Goal: Information Seeking & Learning: Check status

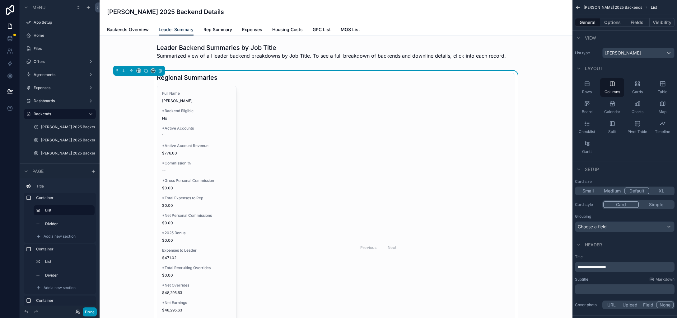
click at [89, 314] on button "Done" at bounding box center [90, 311] width 14 height 9
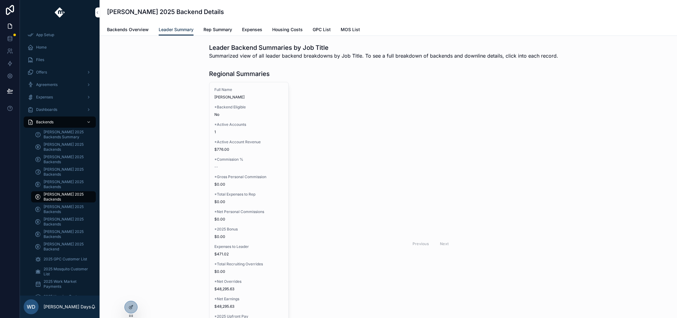
click at [90, 312] on div "[PERSON_NAME] Days" at bounding box center [60, 306] width 80 height 22
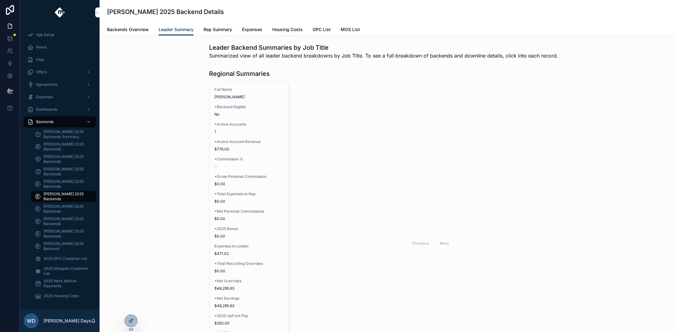
click at [128, 257] on div "Regional Summaries Full Name [PERSON_NAME] *Backend Eligible No *Active Account…" at bounding box center [389, 237] width 568 height 341
click at [60, 145] on span "[PERSON_NAME] 2025 Backends" at bounding box center [67, 147] width 46 height 10
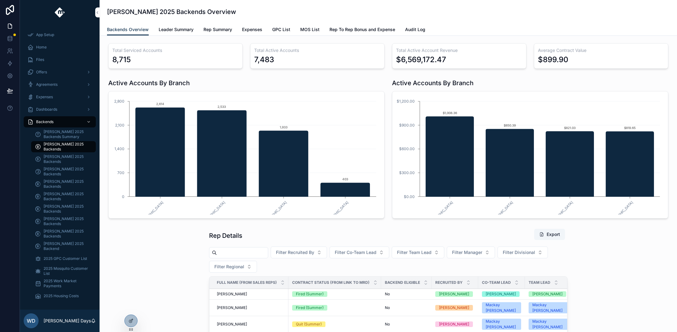
click at [181, 28] on span "Leader Summary" at bounding box center [176, 29] width 35 height 6
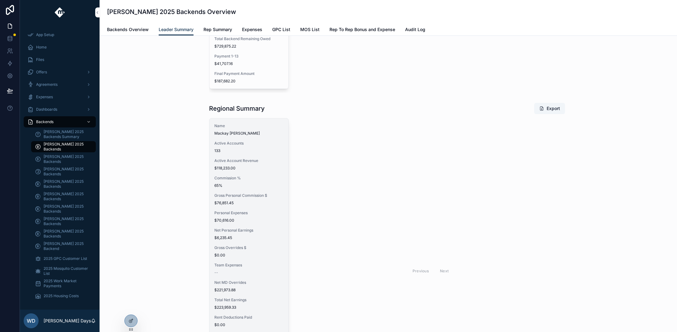
scroll to position [369, 0]
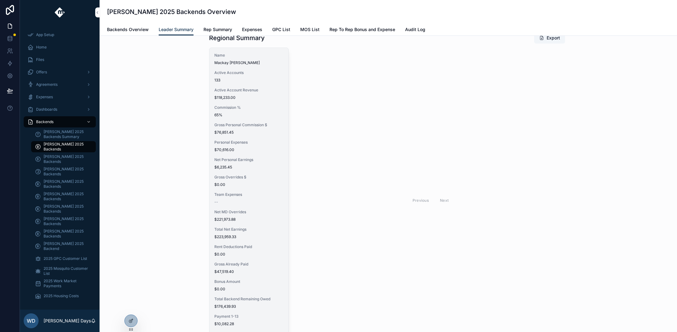
click at [256, 189] on div "Name Mackay [PERSON_NAME] Active Accounts 133 Active Account Revenue $118,233.0…" at bounding box center [248, 198] width 79 height 301
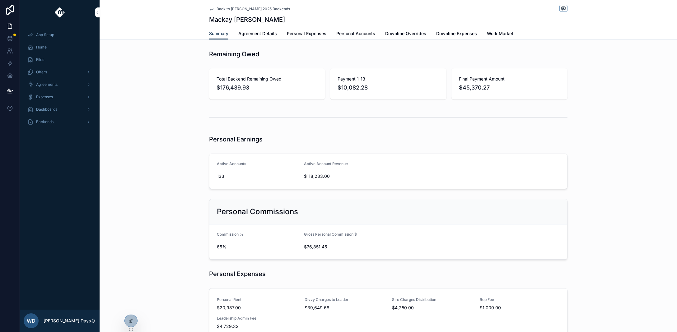
click at [396, 30] on link "Downline Overrides" at bounding box center [405, 34] width 41 height 12
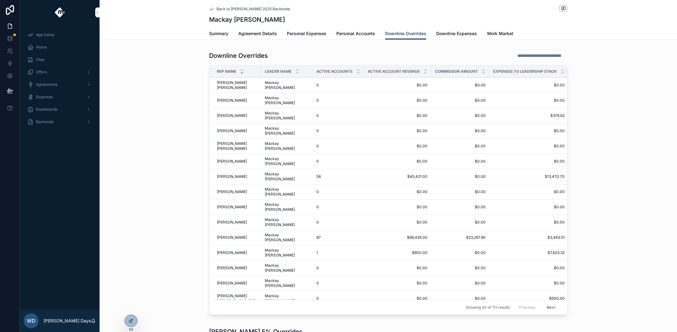
click at [240, 74] on icon "scrollable content" at bounding box center [242, 73] width 4 height 4
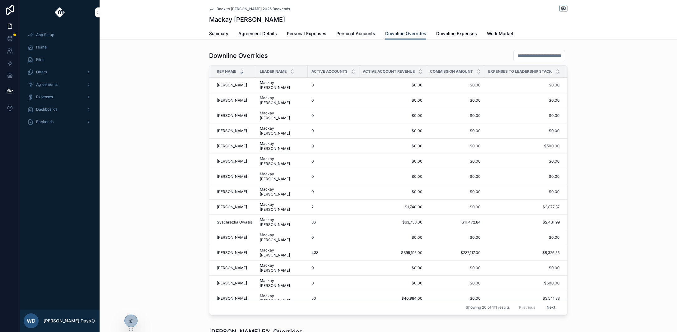
scroll to position [1, 0]
click at [241, 69] on icon "scrollable content" at bounding box center [242, 69] width 4 height 4
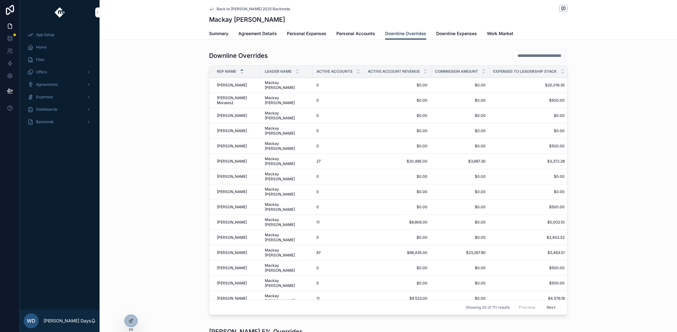
click at [519, 56] on input "scrollable content" at bounding box center [539, 55] width 51 height 9
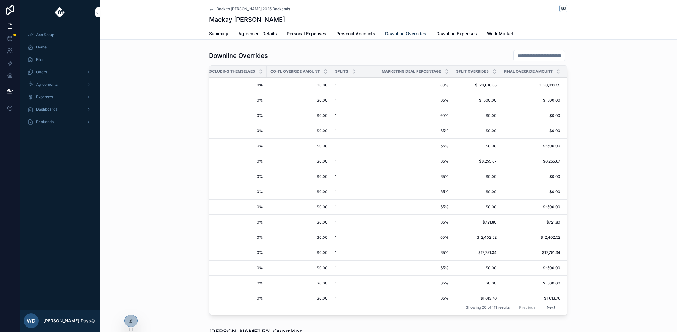
scroll to position [0, 529]
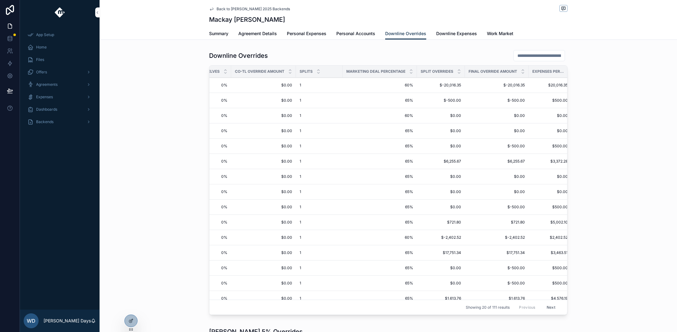
click at [547, 251] on span "$3,463.51" at bounding box center [548, 253] width 39 height 5
click at [533, 72] on span "Expenses per Leader in Stack" at bounding box center [548, 71] width 31 height 5
click at [564, 71] on div "Expenses per Leader in Stack" at bounding box center [552, 72] width 47 height 12
click at [131, 317] on icon at bounding box center [131, 320] width 2 height 2
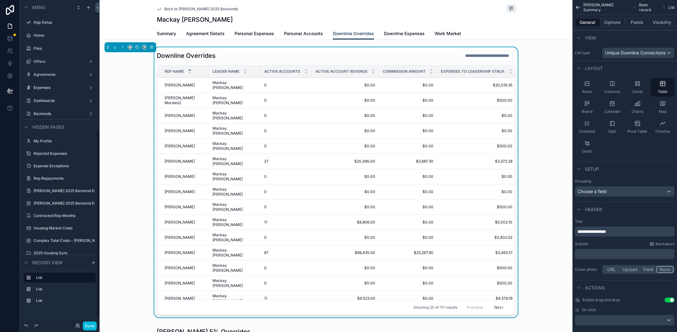
scroll to position [221, 0]
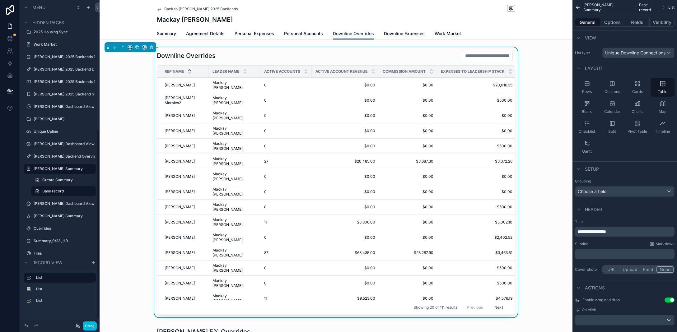
click at [379, 73] on div "Commission Amount" at bounding box center [408, 72] width 58 height 12
click at [383, 93] on td "$0.00 $0.00" at bounding box center [408, 100] width 58 height 15
drag, startPoint x: 367, startPoint y: 71, endPoint x: 335, endPoint y: 72, distance: 31.4
click at [335, 72] on th "Active Account Revenue" at bounding box center [345, 72] width 67 height 12
click at [425, 71] on tr "Rep Name Leader Name Active Accounts Active Account Revenue Commission Amount E…" at bounding box center [604, 72] width 895 height 12
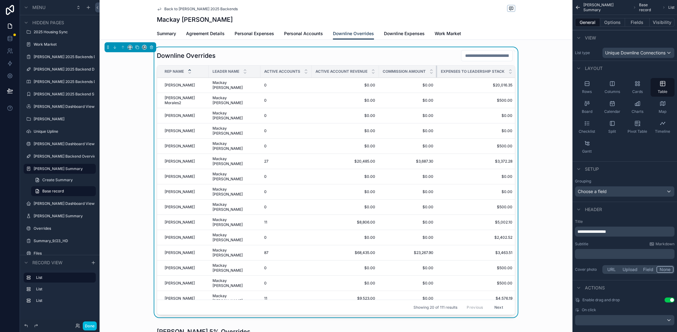
drag, startPoint x: 425, startPoint y: 71, endPoint x: 415, endPoint y: 73, distance: 10.7
click at [415, 73] on th "Commission Amount" at bounding box center [408, 72] width 58 height 12
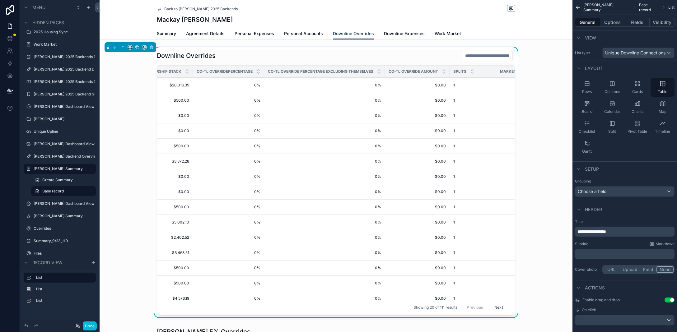
scroll to position [0, 529]
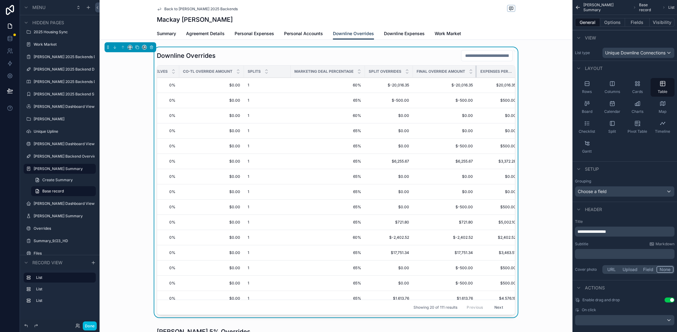
drag, startPoint x: 466, startPoint y: 71, endPoint x: 441, endPoint y: 72, distance: 24.3
click at [441, 72] on th "Final Override Amount" at bounding box center [445, 72] width 64 height 12
drag, startPoint x: 401, startPoint y: 72, endPoint x: 380, endPoint y: 72, distance: 21.2
click at [379, 73] on th "Split Overrides" at bounding box center [389, 72] width 48 height 12
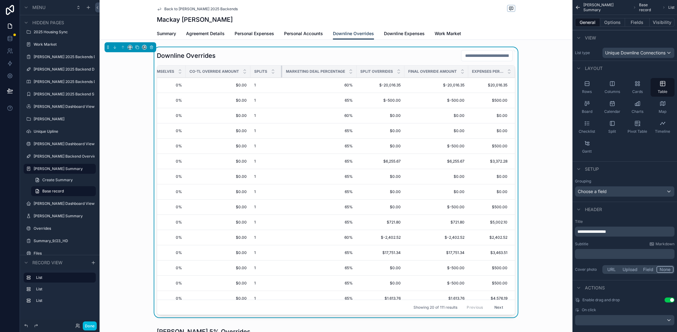
scroll to position [0, 511]
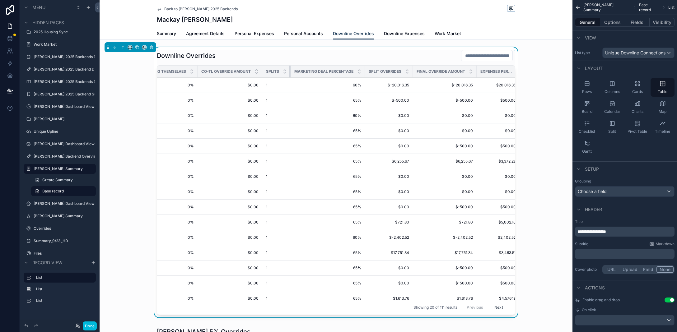
drag, startPoint x: 279, startPoint y: 72, endPoint x: 243, endPoint y: 72, distance: 35.8
click at [243, 72] on tr "Rep Name Leader Name Active Accounts Active Account Revenue Commission Amount E…" at bounding box center [84, 72] width 877 height 12
drag, startPoint x: 354, startPoint y: 71, endPoint x: 335, endPoint y: 71, distance: 19.0
click at [335, 71] on th "Marketing Deal Percentage" at bounding box center [328, 72] width 74 height 12
click at [639, 24] on button "Fields" at bounding box center [637, 22] width 25 height 9
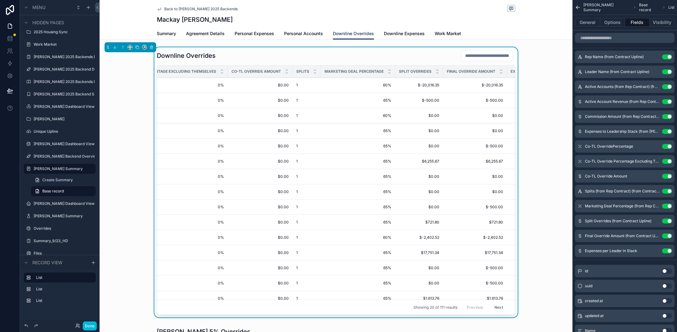
scroll to position [0, 417]
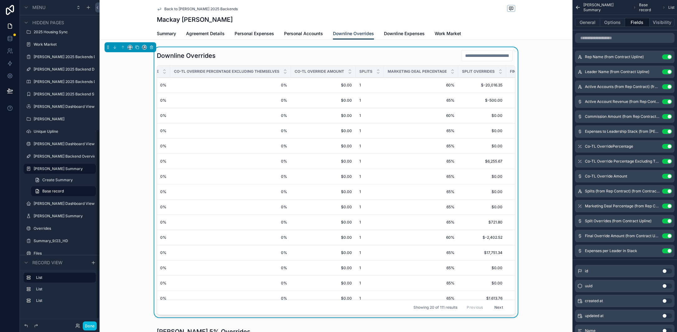
click at [122, 202] on div "Downline Overrides Rep Name Leader Name Active Accounts Active Account Revenue …" at bounding box center [336, 183] width 473 height 273
click at [165, 7] on span "Back to [PERSON_NAME] 2025 Backends" at bounding box center [200, 9] width 73 height 5
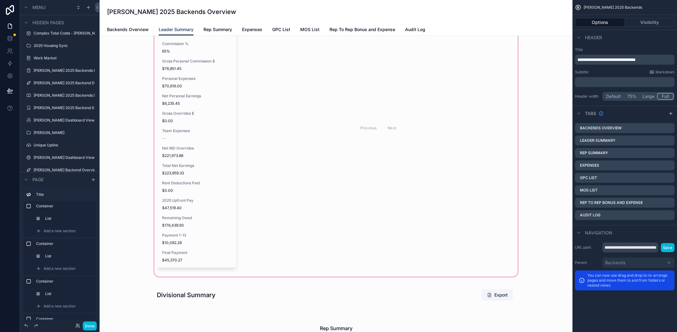
scroll to position [400, 0]
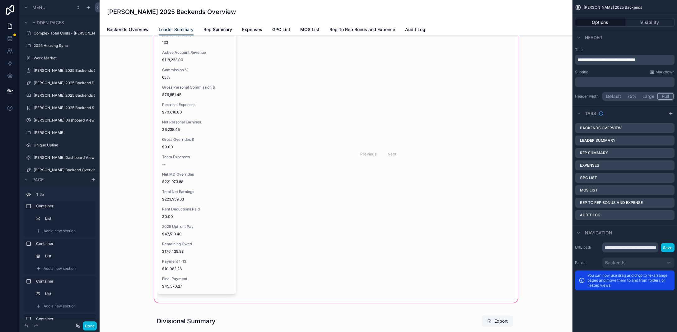
click at [144, 222] on div "scrollable content" at bounding box center [336, 146] width 463 height 316
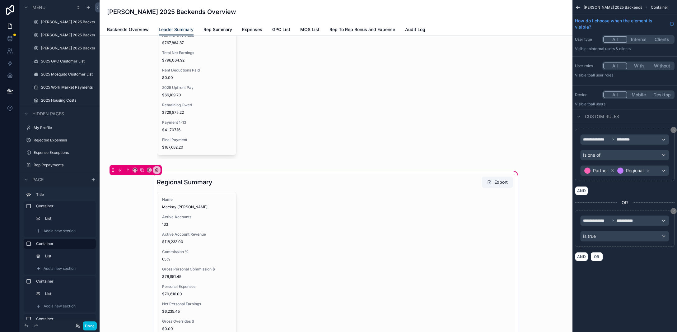
scroll to position [355, 0]
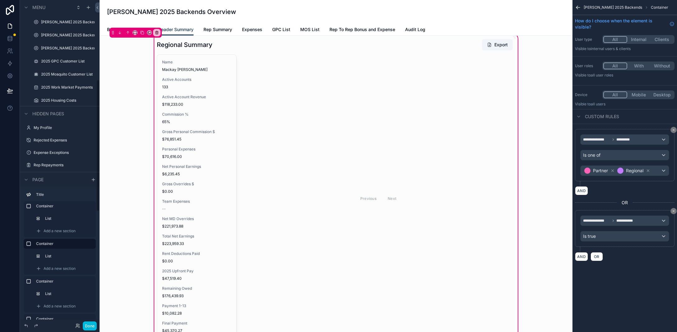
click at [129, 145] on div "Regional Summary Export Name Mackay [PERSON_NAME] Active Accounts 133 Active Ac…" at bounding box center [336, 191] width 463 height 316
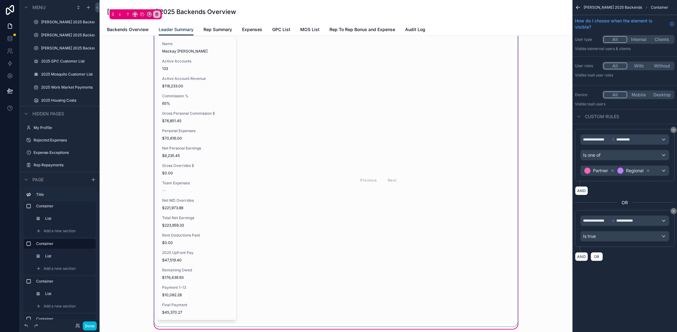
scroll to position [345, 0]
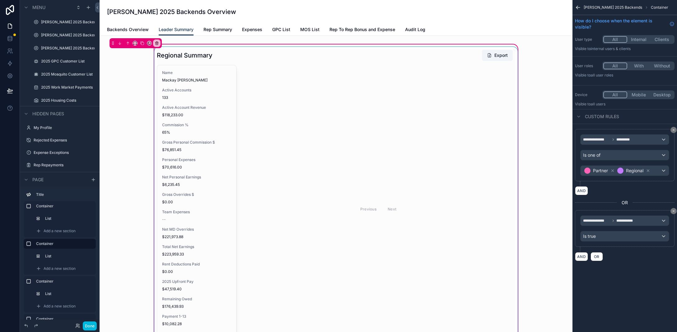
click at [214, 166] on div "scrollable content" at bounding box center [336, 201] width 366 height 309
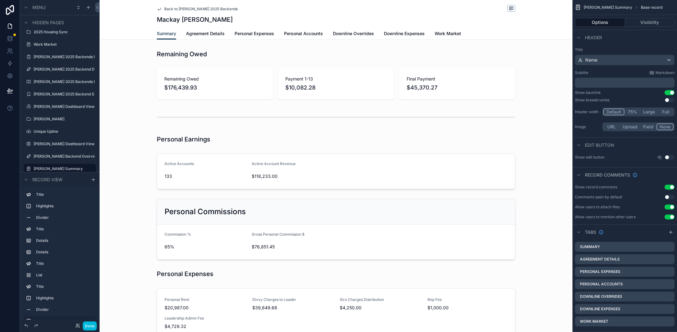
click at [401, 35] on span "Downline Expenses" at bounding box center [404, 34] width 41 height 6
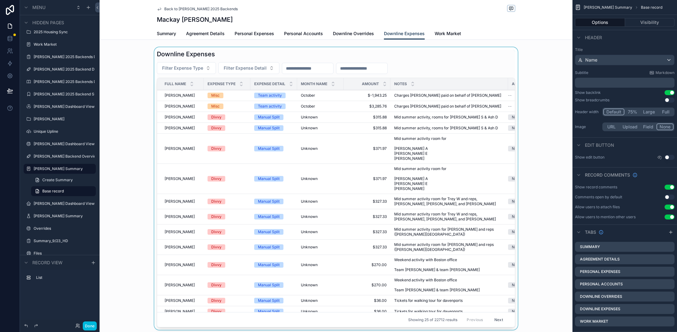
click at [309, 66] on div "scrollable content" at bounding box center [336, 189] width 473 height 285
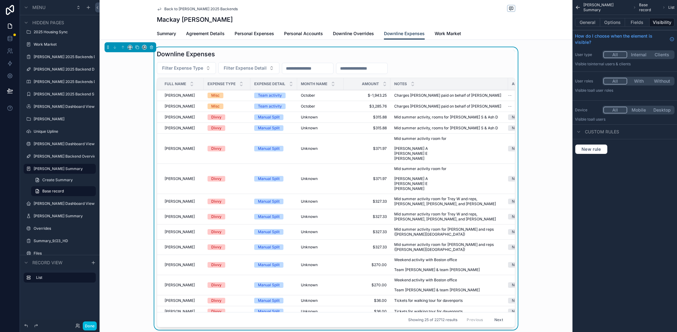
click at [286, 67] on input "scrollable content" at bounding box center [307, 68] width 51 height 9
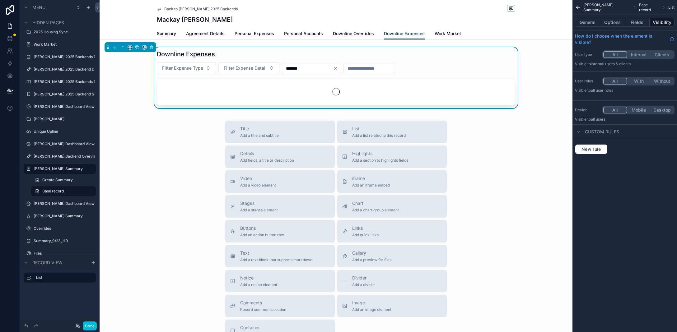
type input "*******"
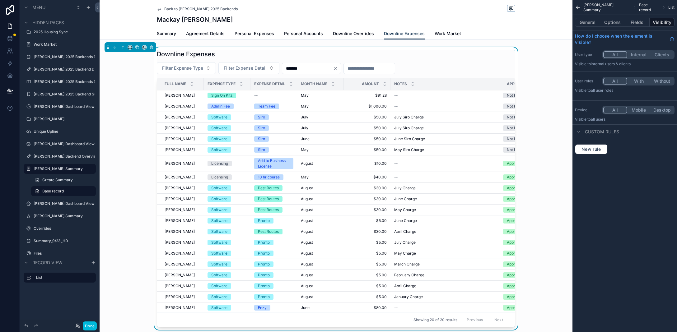
click at [355, 33] on span "Downline Overrides" at bounding box center [353, 34] width 41 height 6
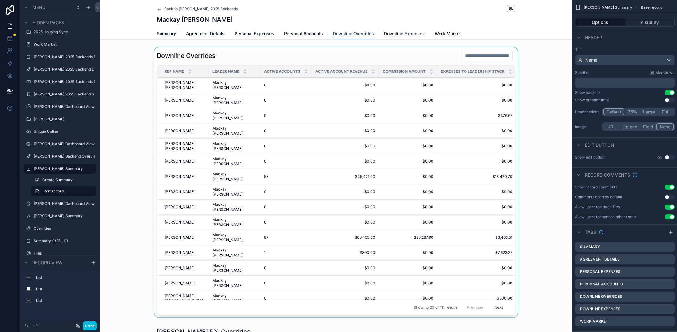
click at [471, 56] on div "scrollable content" at bounding box center [336, 183] width 473 height 273
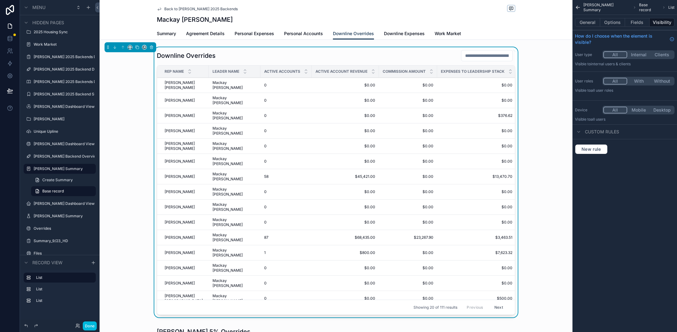
click at [470, 55] on input "scrollable content" at bounding box center [487, 55] width 51 height 9
type input "*******"
